Goal: Entertainment & Leisure: Consume media (video, audio)

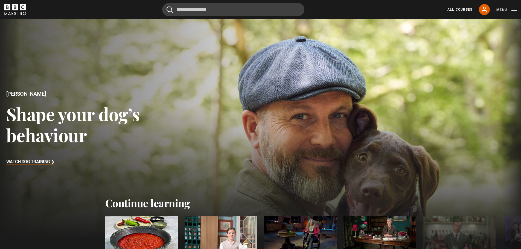
scroll to position [55, 0]
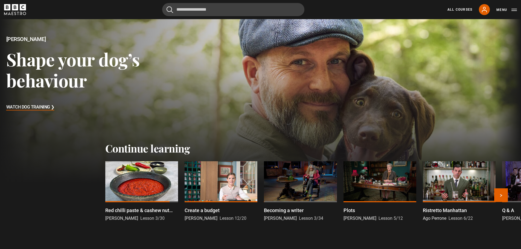
click at [152, 188] on div at bounding box center [141, 182] width 73 height 41
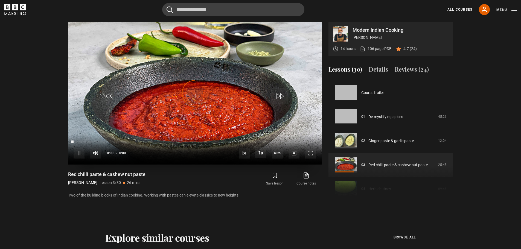
scroll to position [48, 0]
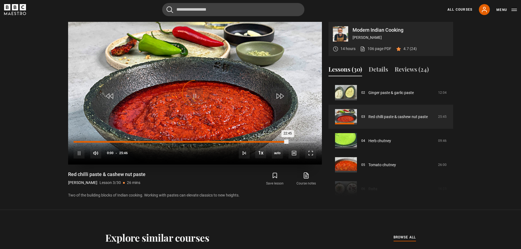
click at [158, 141] on div "22:45" at bounding box center [181, 142] width 214 height 2
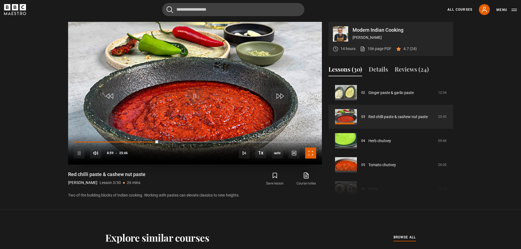
click at [308, 153] on span "Video Player" at bounding box center [311, 153] width 11 height 11
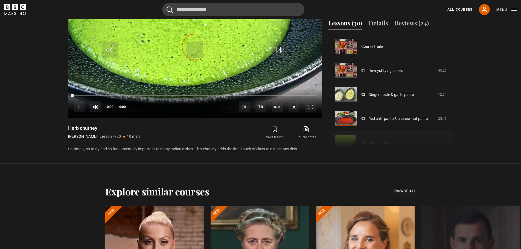
scroll to position [72, 0]
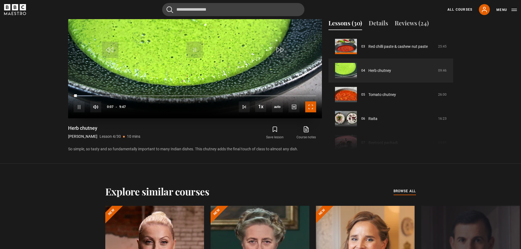
click at [309, 110] on span "Video Player" at bounding box center [311, 107] width 11 height 11
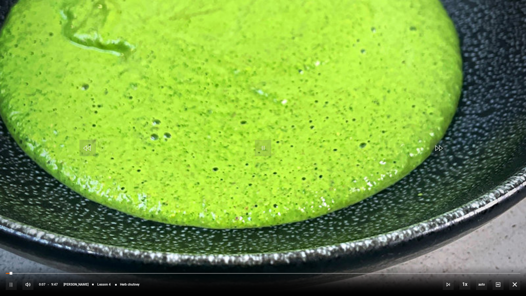
click at [309, 143] on video "Video Player" at bounding box center [263, 148] width 526 height 296
click at [268, 152] on span "Video Player" at bounding box center [263, 148] width 16 height 16
click at [261, 143] on span "Video Player" at bounding box center [263, 148] width 16 height 16
click at [264, 150] on span "Video Player" at bounding box center [263, 148] width 16 height 16
click at [515, 249] on span "Video Player" at bounding box center [514, 284] width 11 height 11
